Goal: Task Accomplishment & Management: Manage account settings

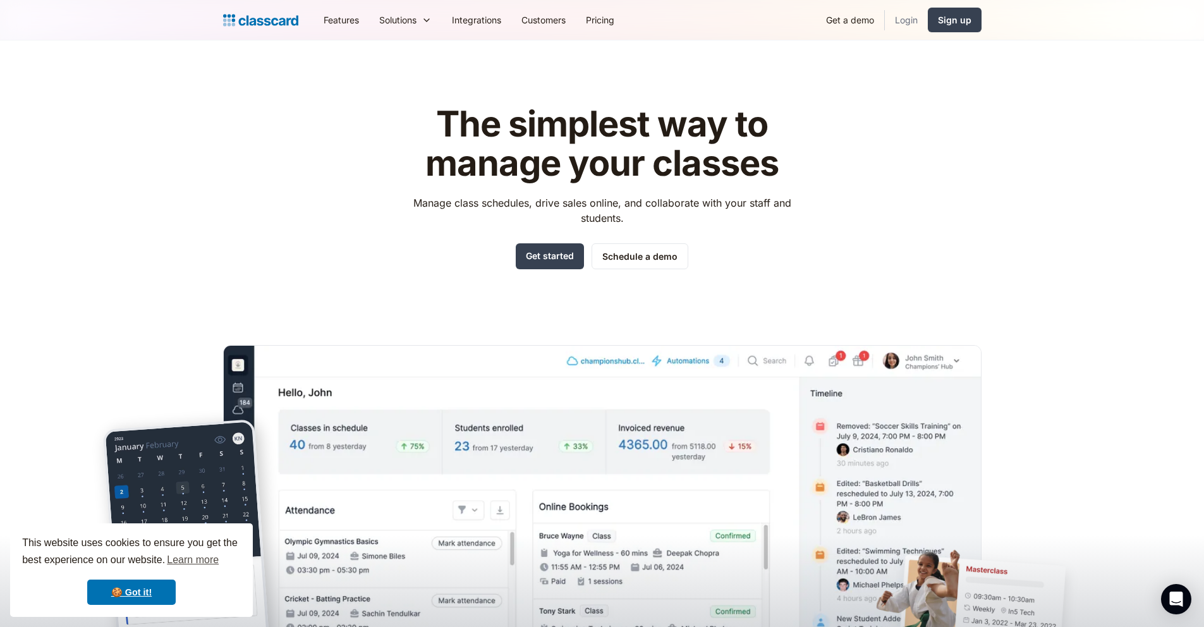
click at [910, 15] on link "Login" at bounding box center [906, 20] width 43 height 28
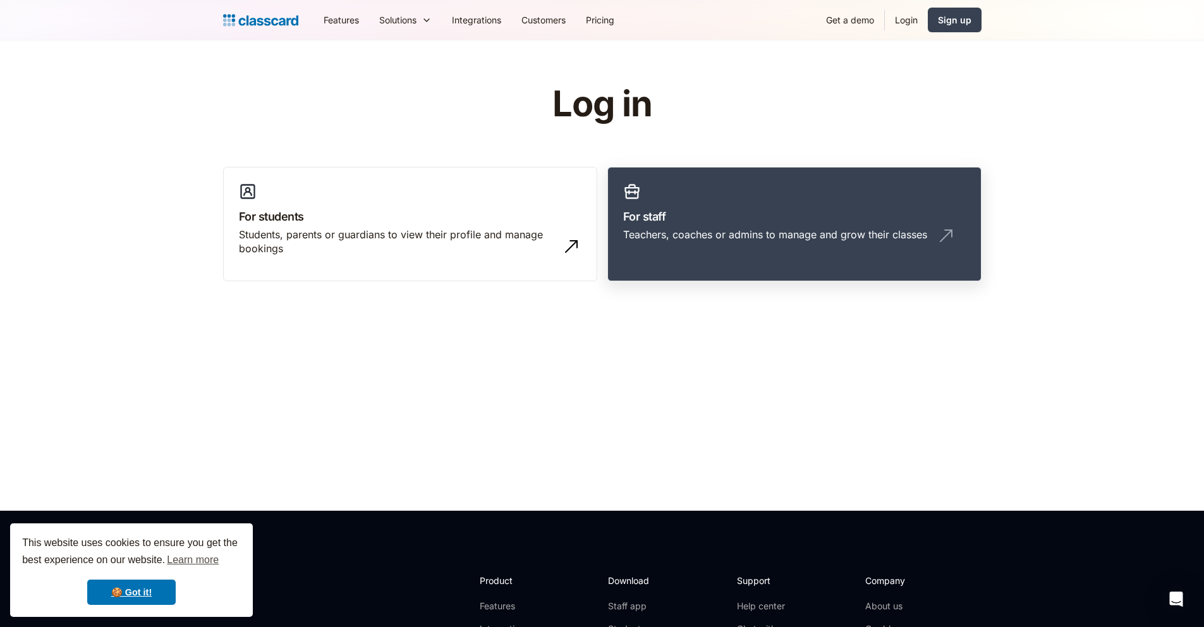
click at [773, 224] on link "For staff Teachers, coaches or admins to manage and grow their classes" at bounding box center [794, 224] width 374 height 115
